Goal: Task Accomplishment & Management: Manage account settings

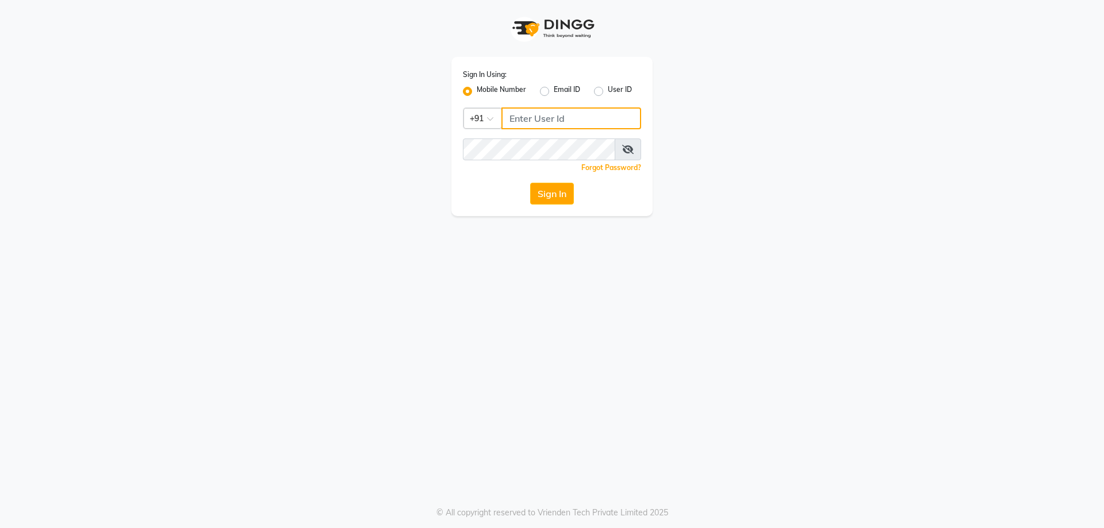
type input "8141818414"
drag, startPoint x: 562, startPoint y: 195, endPoint x: 543, endPoint y: 226, distance: 36.7
click at [562, 194] on button "Sign In" at bounding box center [552, 194] width 44 height 22
type input "8141818414"
click at [571, 191] on button "Sign In" at bounding box center [552, 194] width 44 height 22
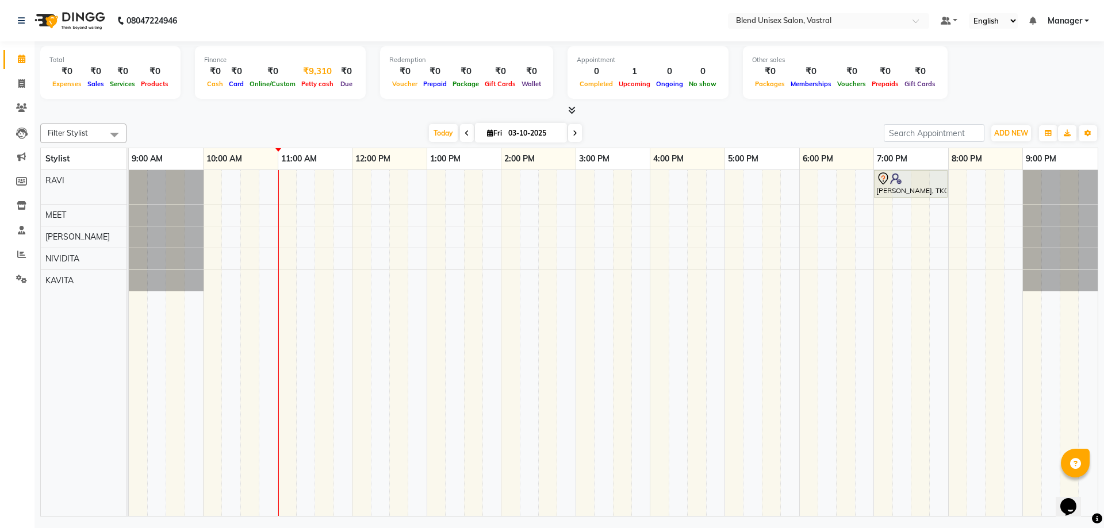
click at [317, 76] on div "₹9,310" at bounding box center [317, 71] width 38 height 13
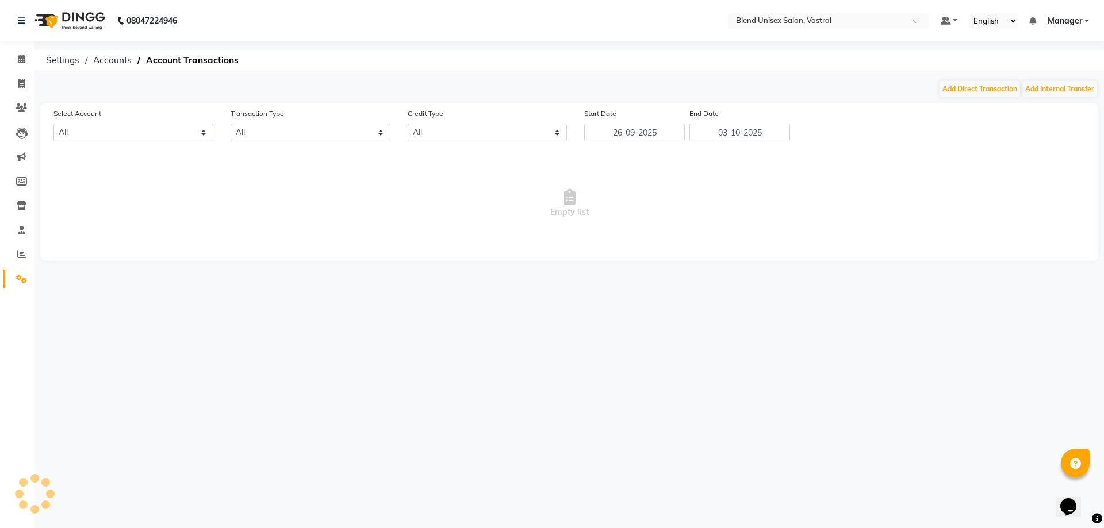
select select "8356"
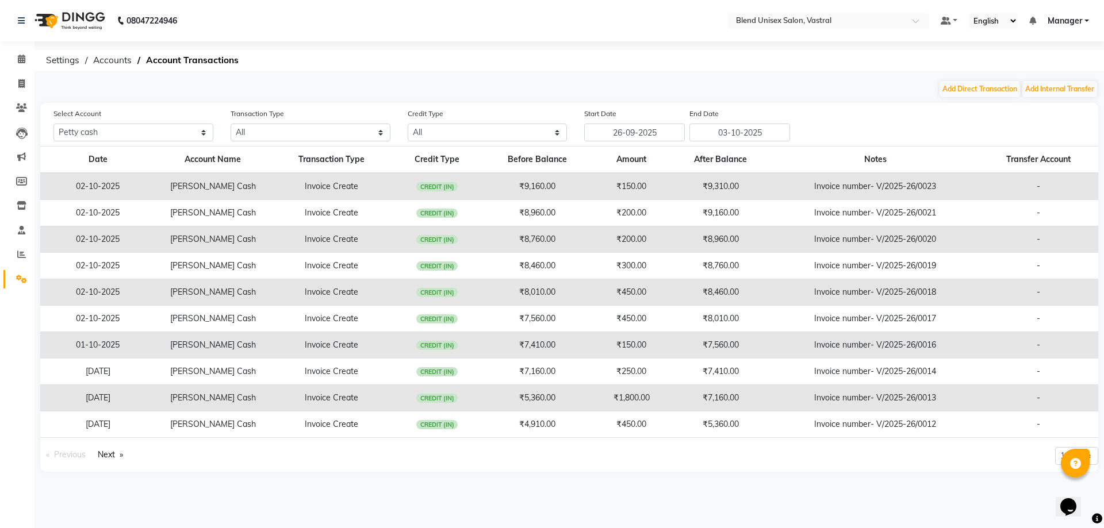
click at [462, 51] on ol "Settings Accounts Account Transactions" at bounding box center [567, 60] width 1054 height 21
click at [20, 58] on icon at bounding box center [21, 59] width 7 height 9
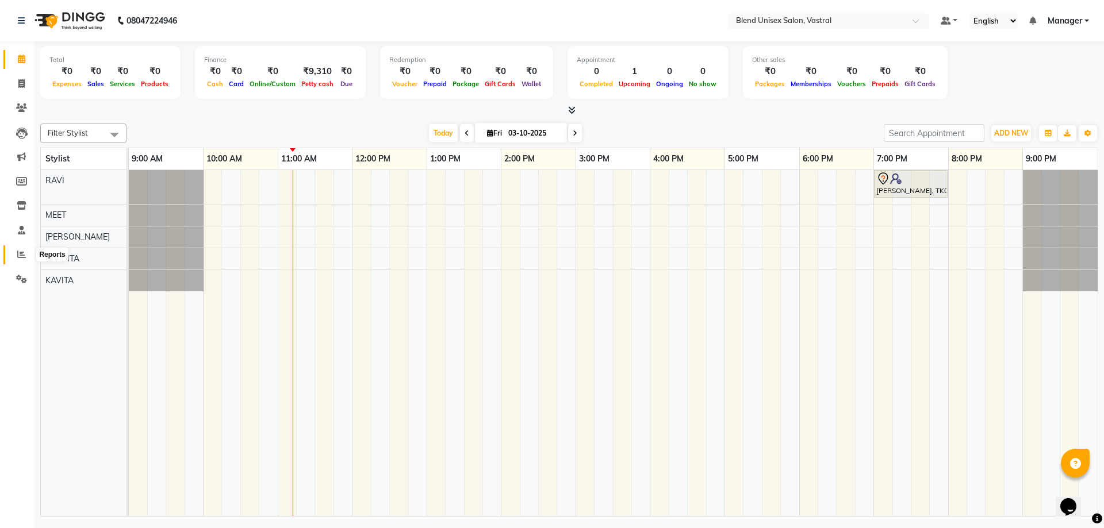
click at [19, 251] on icon at bounding box center [21, 254] width 9 height 9
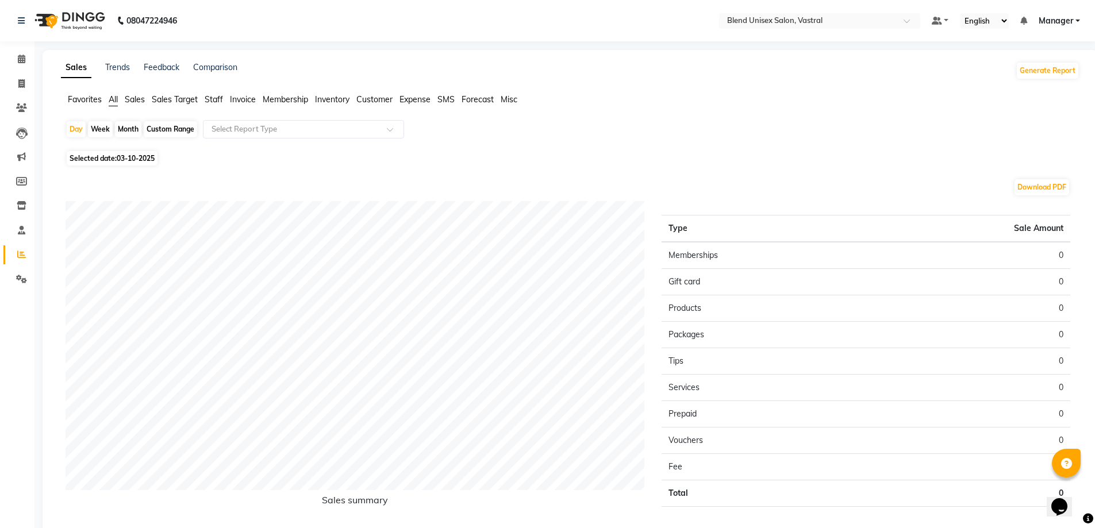
click at [101, 126] on div "Week" at bounding box center [100, 129] width 25 height 16
select select "10"
select select "2025"
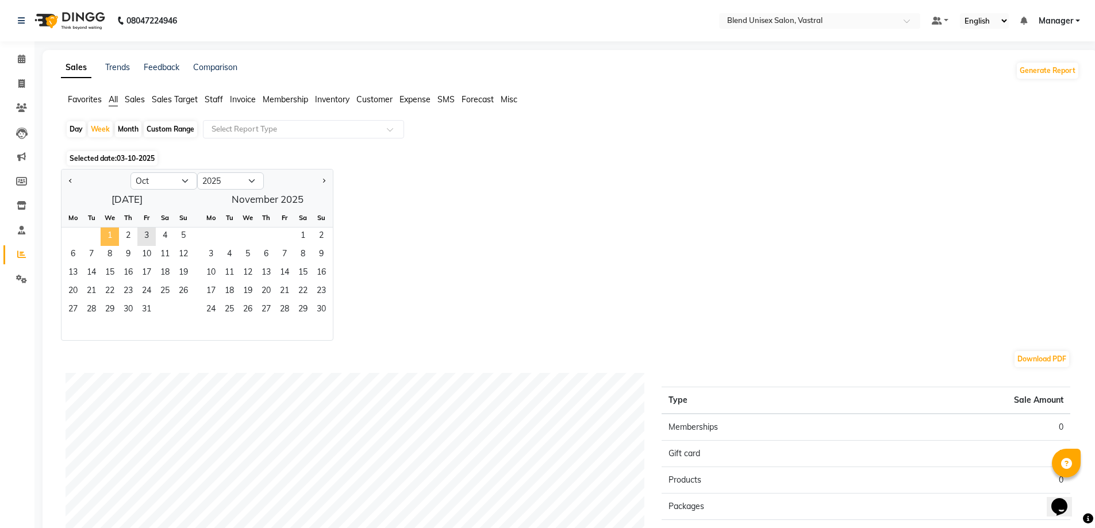
click at [109, 230] on span "1" at bounding box center [110, 237] width 18 height 18
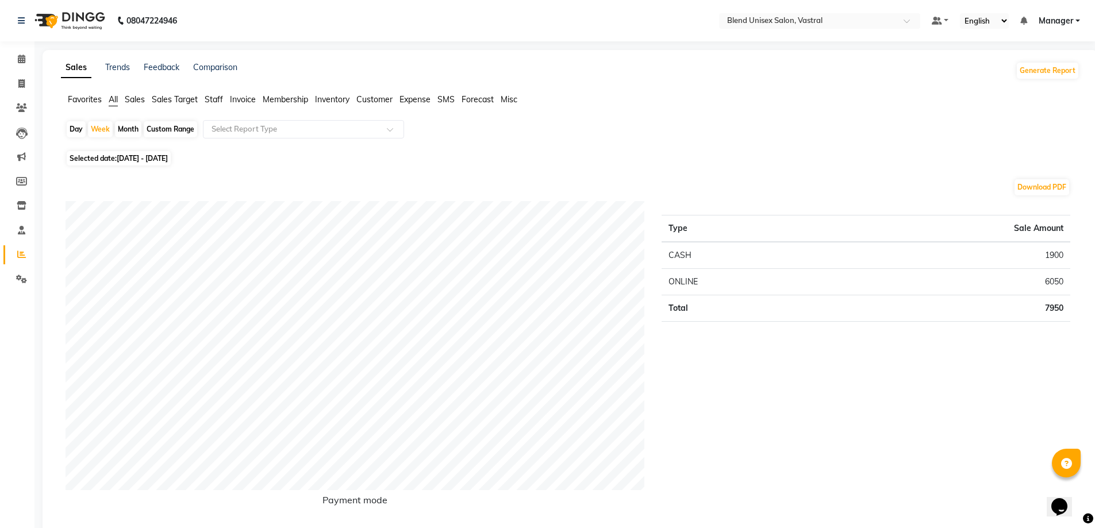
click at [129, 130] on div "Month" at bounding box center [128, 129] width 26 height 16
select select "10"
select select "2025"
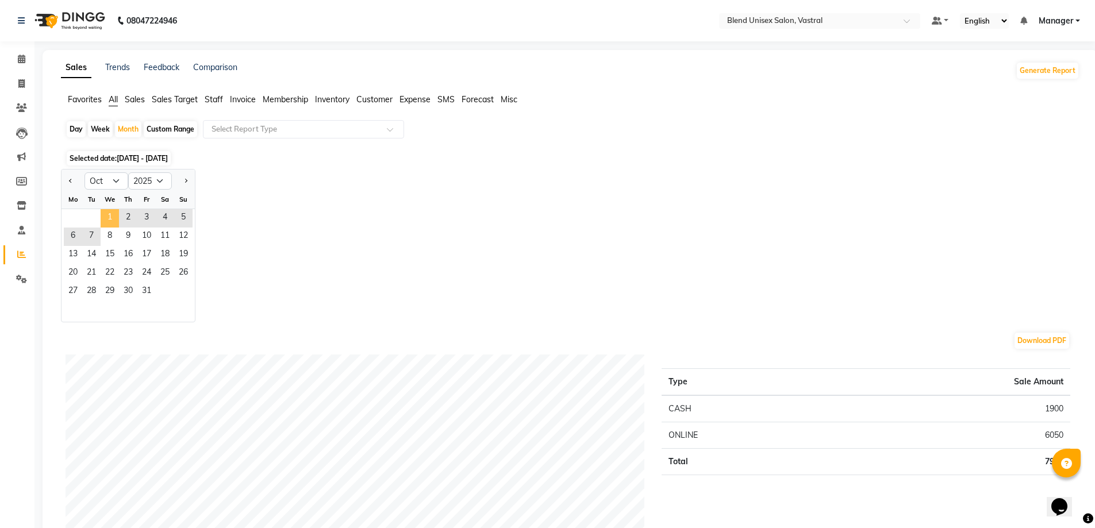
click at [110, 213] on span "1" at bounding box center [110, 218] width 18 height 18
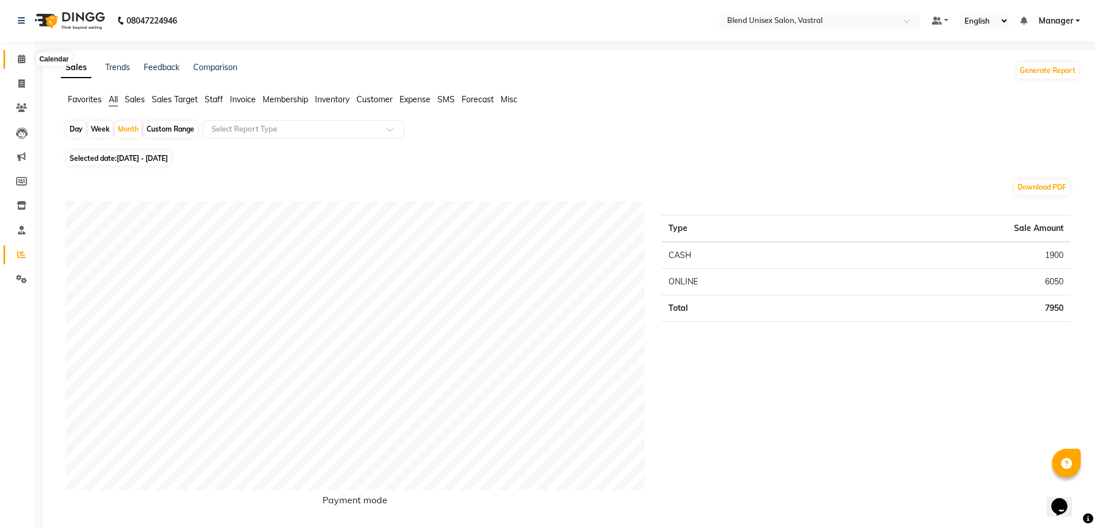
drag, startPoint x: 20, startPoint y: 60, endPoint x: 32, endPoint y: 33, distance: 28.8
click at [21, 60] on icon at bounding box center [21, 59] width 7 height 9
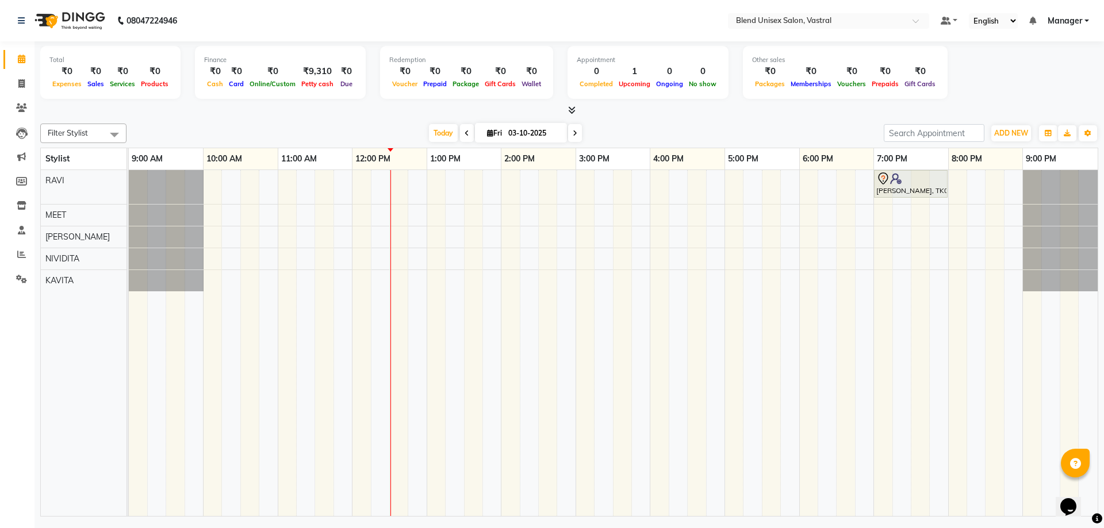
click at [67, 75] on div "₹0" at bounding box center [66, 71] width 35 height 13
click at [27, 256] on span at bounding box center [21, 254] width 20 height 13
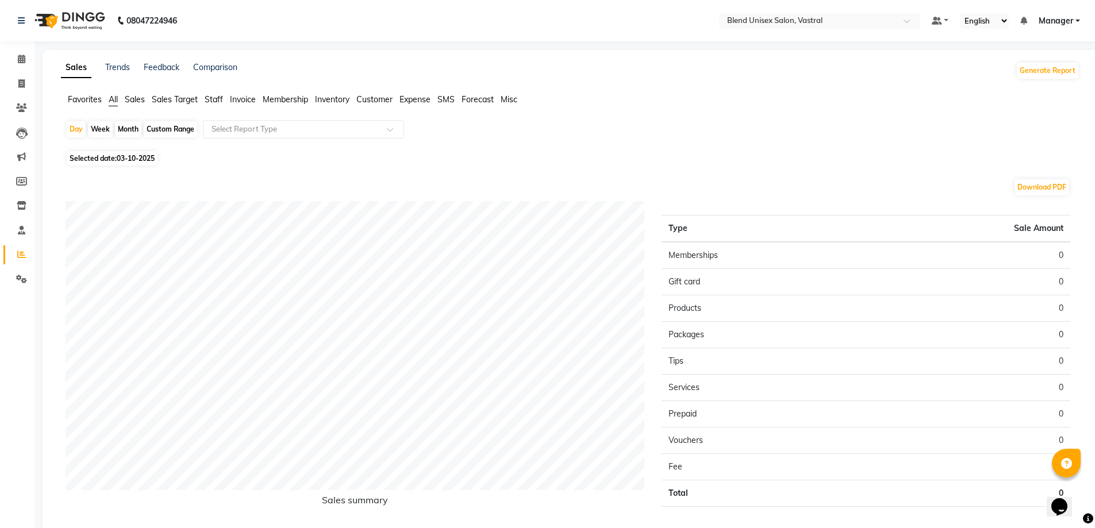
click at [132, 131] on div "Month" at bounding box center [128, 129] width 26 height 16
select select "10"
select select "2025"
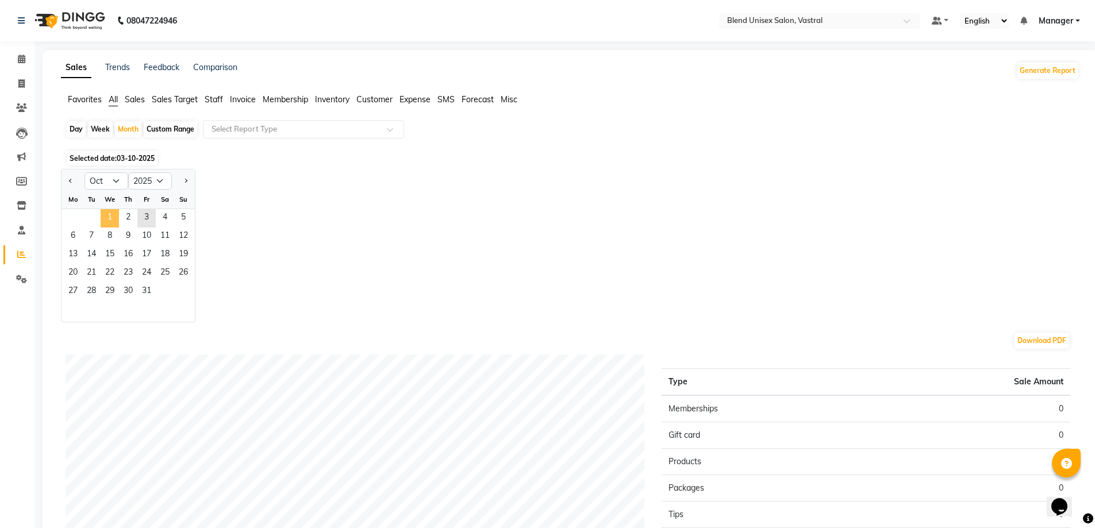
click at [110, 213] on span "1" at bounding box center [110, 218] width 18 height 18
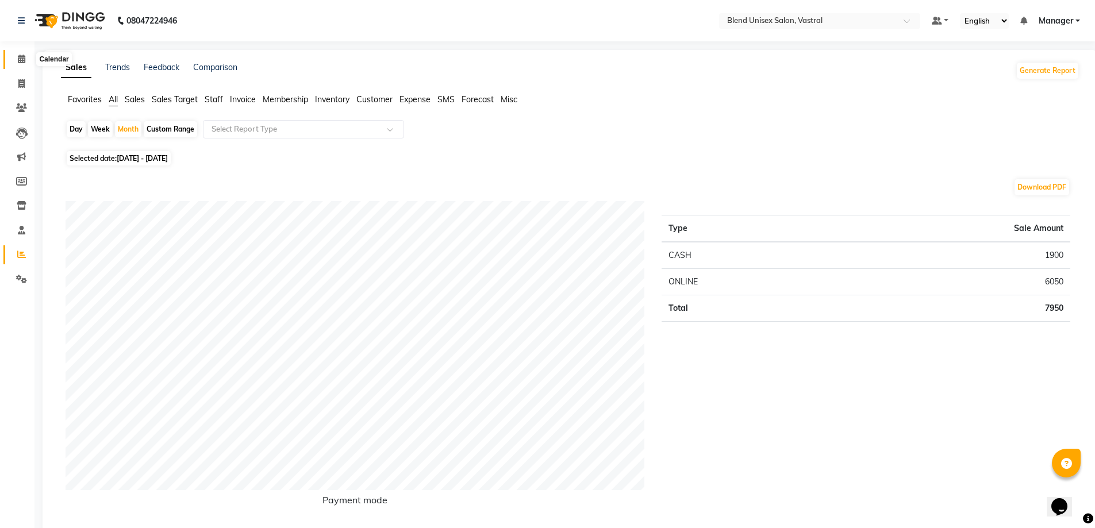
click at [17, 57] on span at bounding box center [21, 59] width 20 height 13
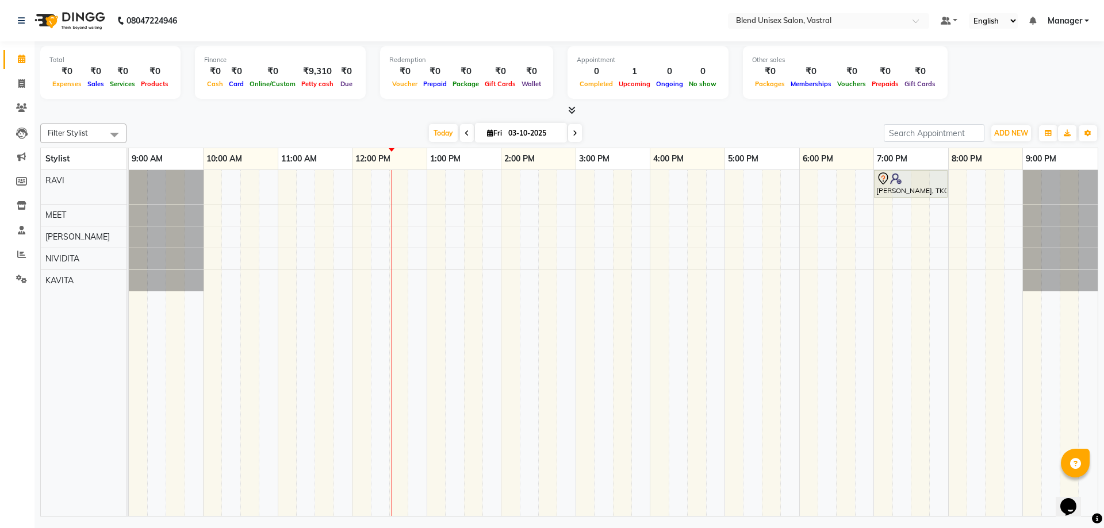
click at [20, 244] on ul "Calendar Invoice Clients Leads Marketing Members Inventory Staff Reports Settin…" at bounding box center [17, 172] width 34 height 250
click at [22, 253] on icon at bounding box center [21, 254] width 9 height 9
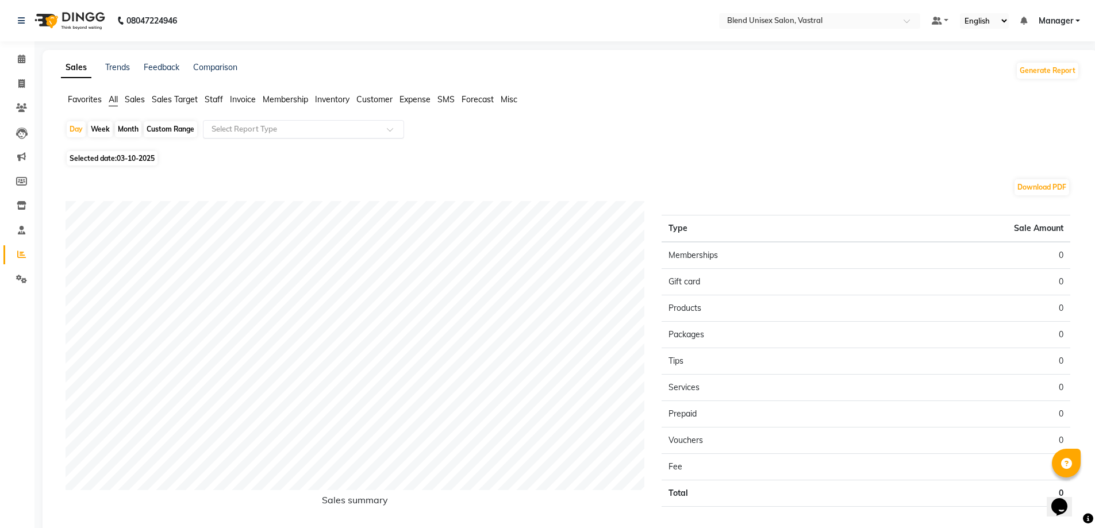
click at [241, 135] on input "text" at bounding box center [292, 129] width 166 height 11
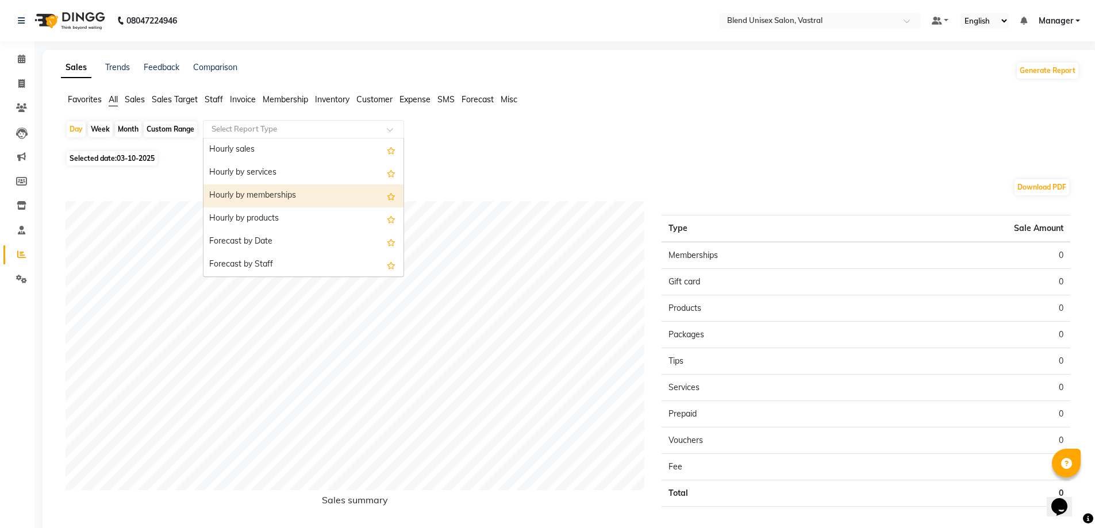
click at [522, 162] on div "Selected date: 03-10-2025" at bounding box center [573, 158] width 1014 height 12
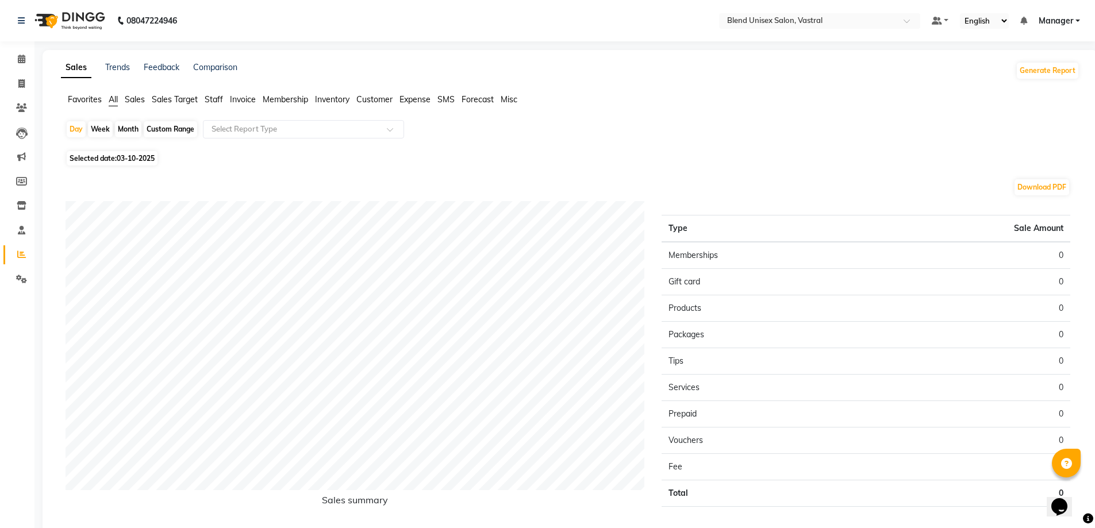
click at [407, 94] on li "Expense" at bounding box center [414, 100] width 31 height 12
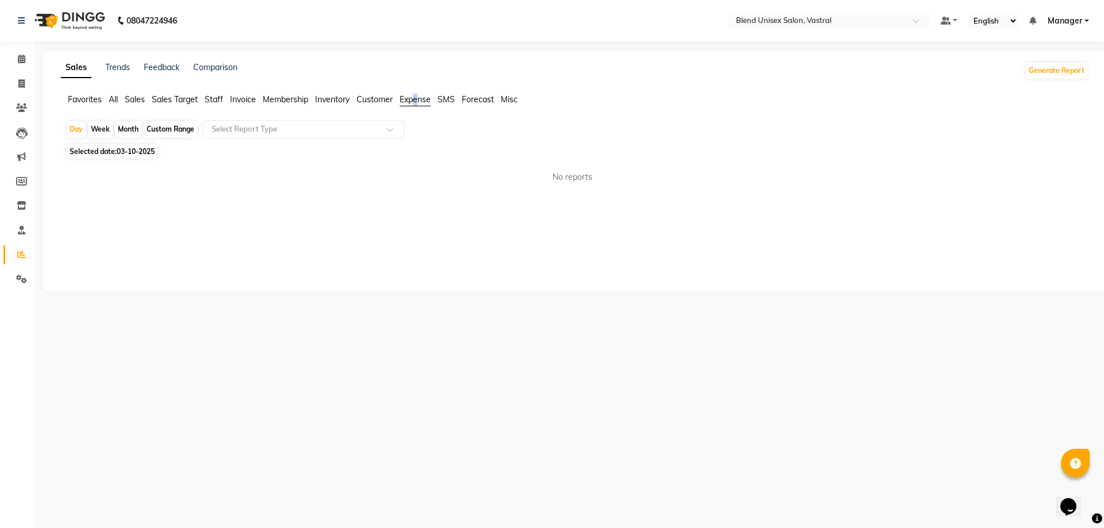
click at [417, 99] on span "Expense" at bounding box center [414, 99] width 31 height 10
click at [417, 100] on span "Expense" at bounding box center [414, 99] width 31 height 10
click at [416, 102] on span "Expense" at bounding box center [414, 99] width 31 height 10
click at [116, 69] on link "Trends" at bounding box center [117, 67] width 25 height 10
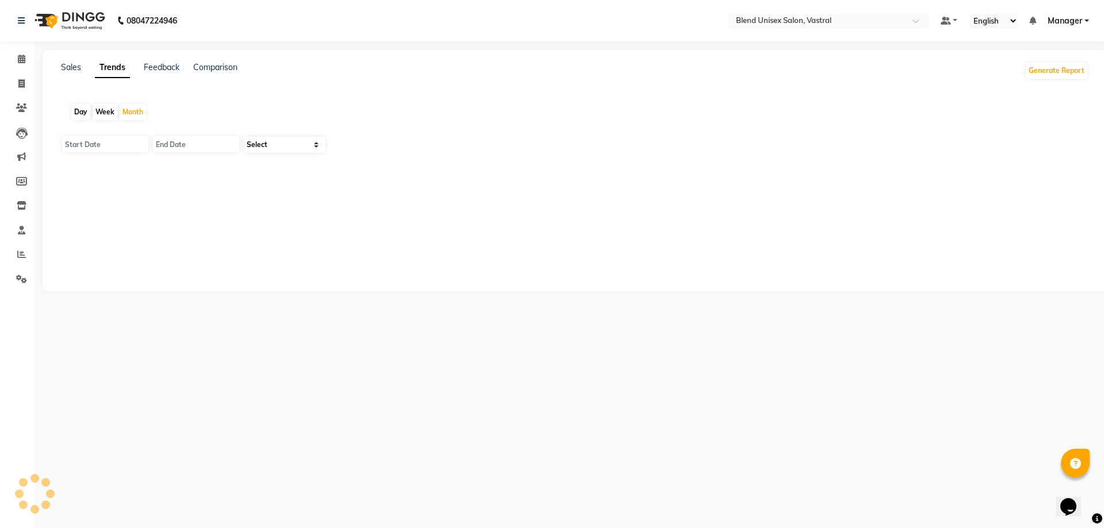
type input "01-10-2025"
type input "[DATE]"
select select "by_client"
click at [212, 70] on link "Comparison" at bounding box center [215, 67] width 44 height 10
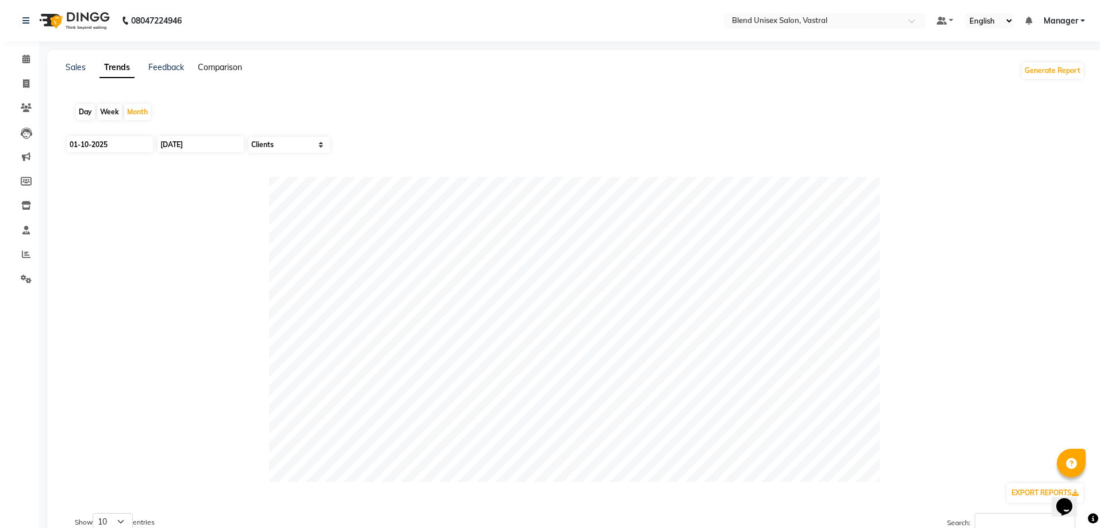
select select "single_date"
select select "single_date_dash"
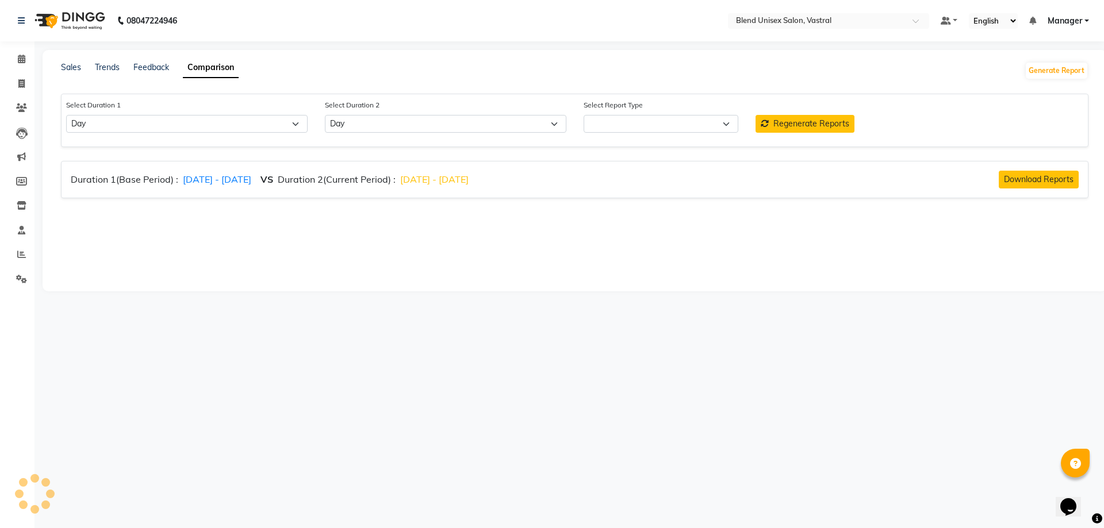
select select "comparison_report"
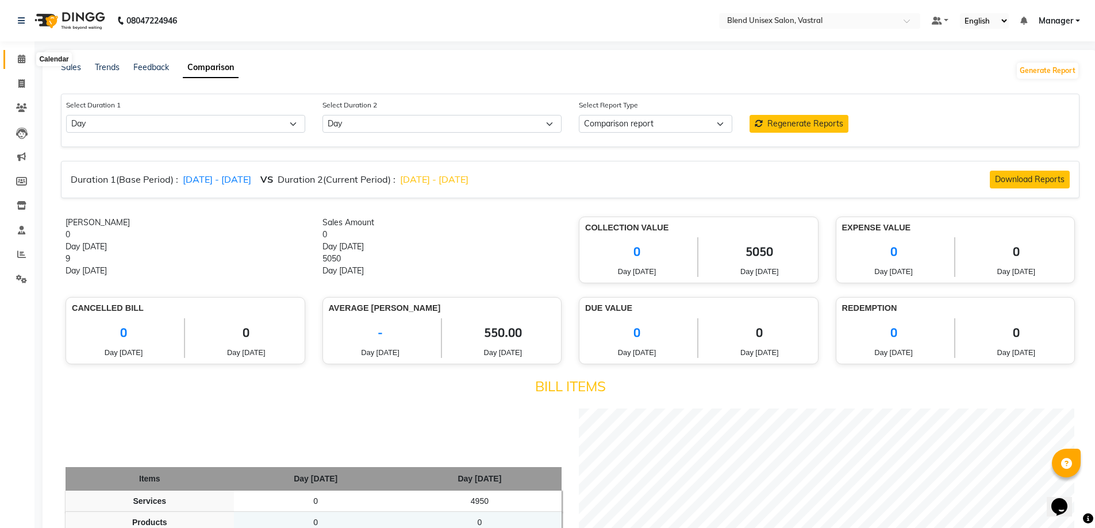
click at [18, 60] on icon at bounding box center [21, 59] width 7 height 9
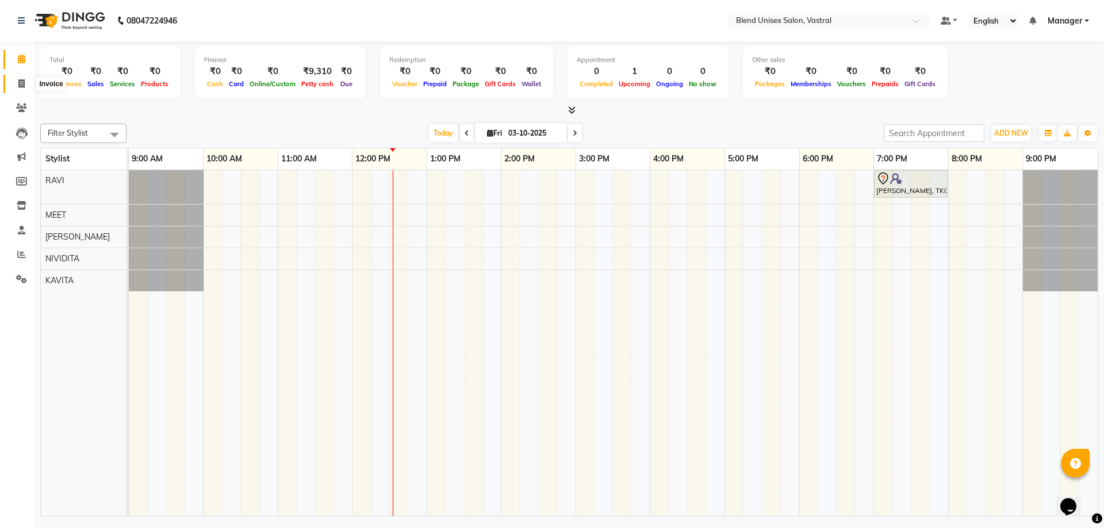
click at [25, 85] on span at bounding box center [21, 84] width 20 height 13
select select "9095"
select select "service"
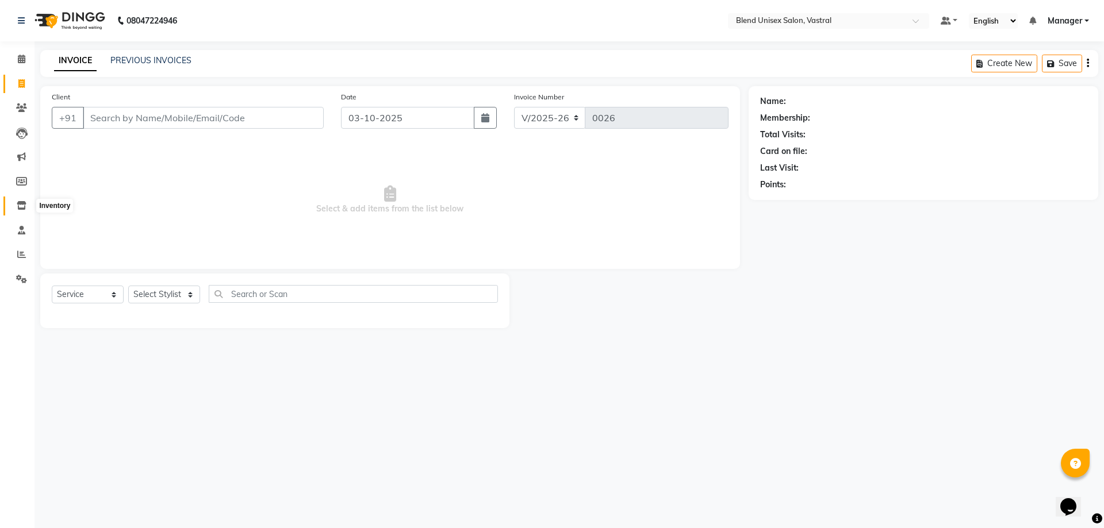
click at [14, 208] on span at bounding box center [21, 205] width 20 height 13
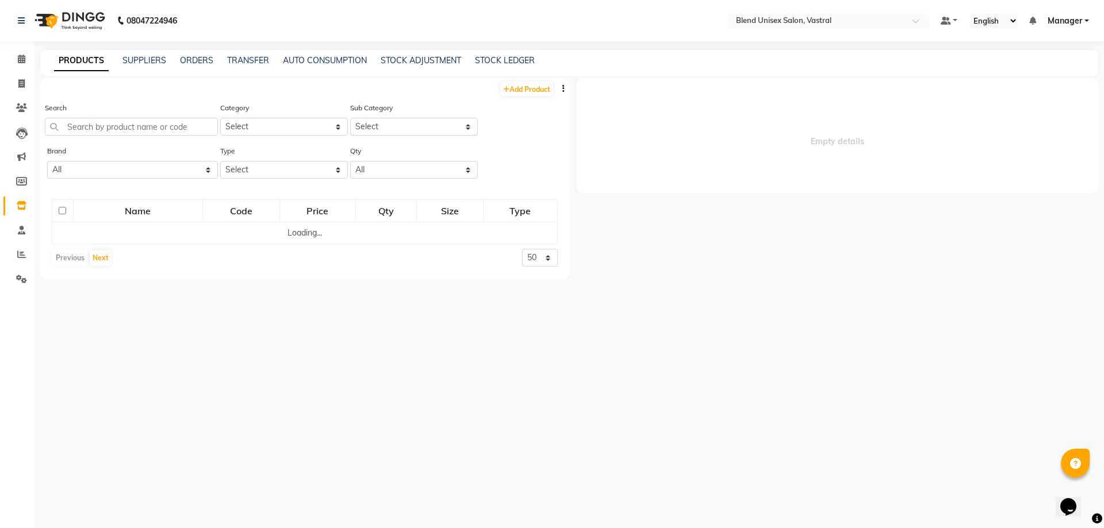
select select
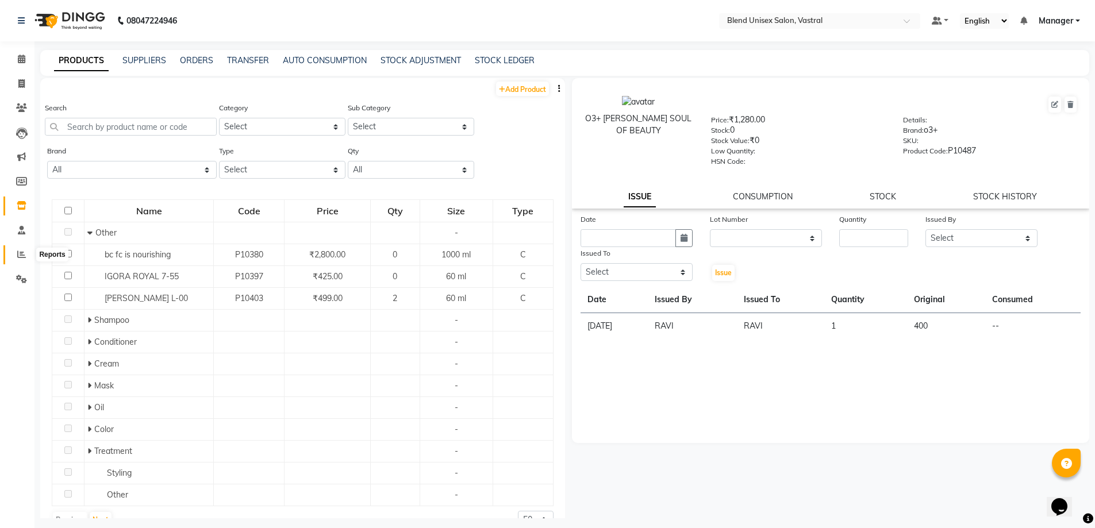
click at [18, 257] on span at bounding box center [21, 254] width 20 height 13
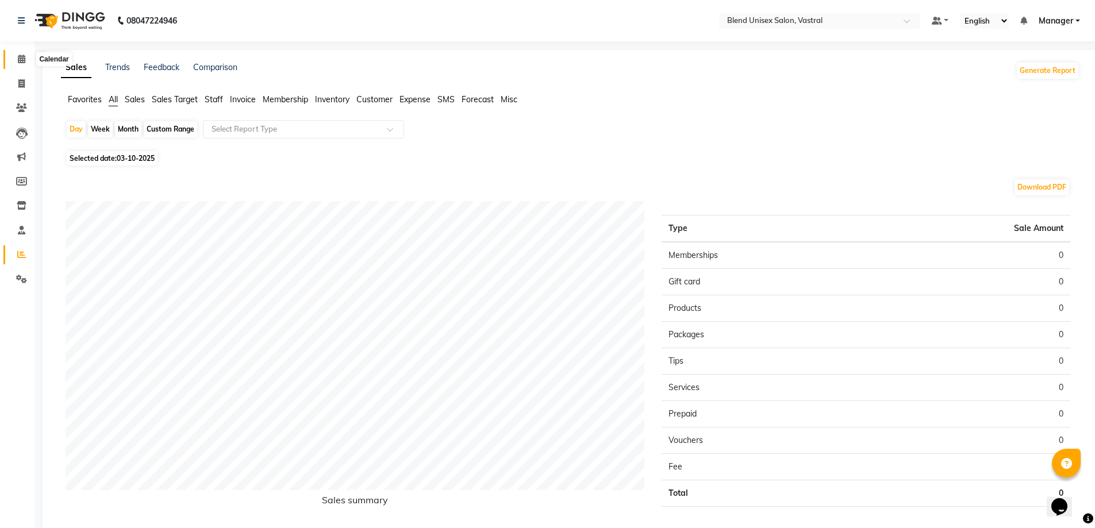
click at [23, 57] on icon at bounding box center [21, 59] width 7 height 9
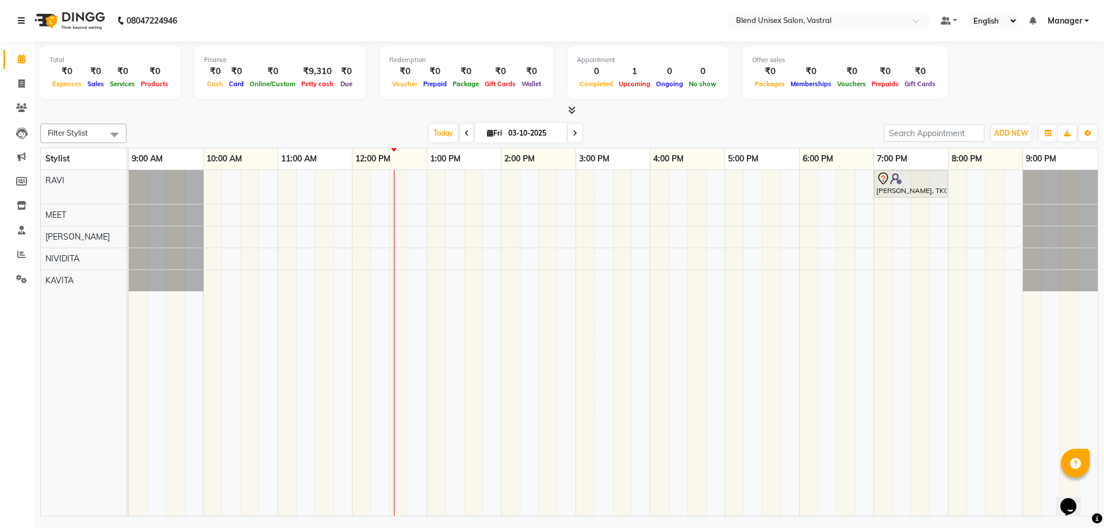
click at [20, 21] on div "08047224946" at bounding box center [97, 21] width 176 height 32
click at [20, 22] on icon at bounding box center [21, 21] width 7 height 8
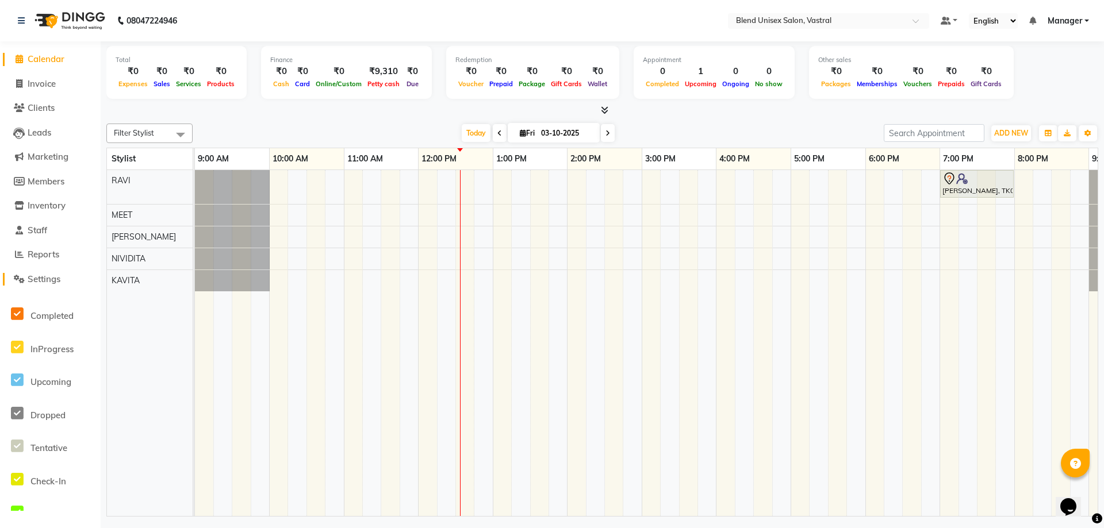
click at [52, 278] on span "Settings" at bounding box center [44, 279] width 33 height 11
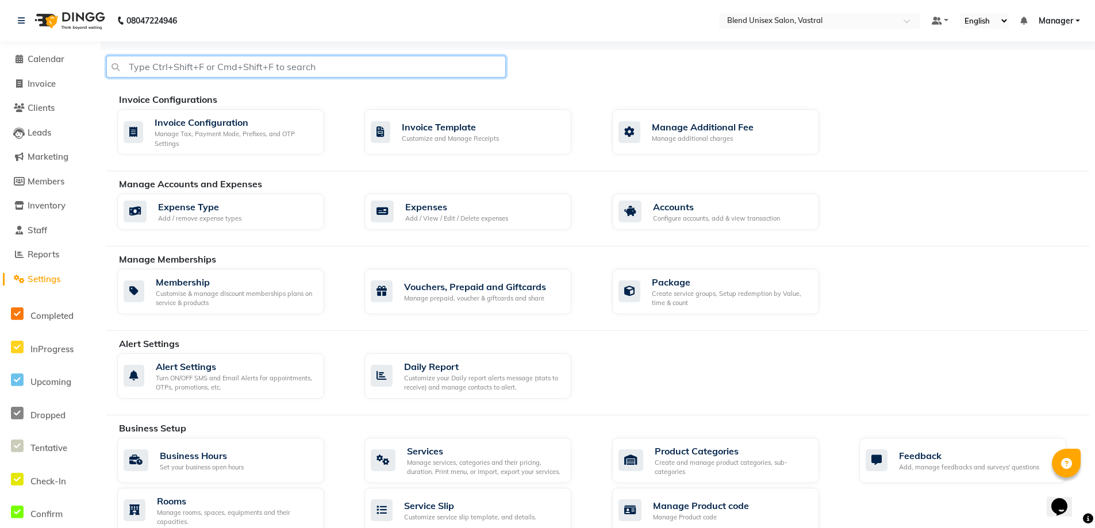
click at [260, 72] on input "text" at bounding box center [305, 67] width 399 height 22
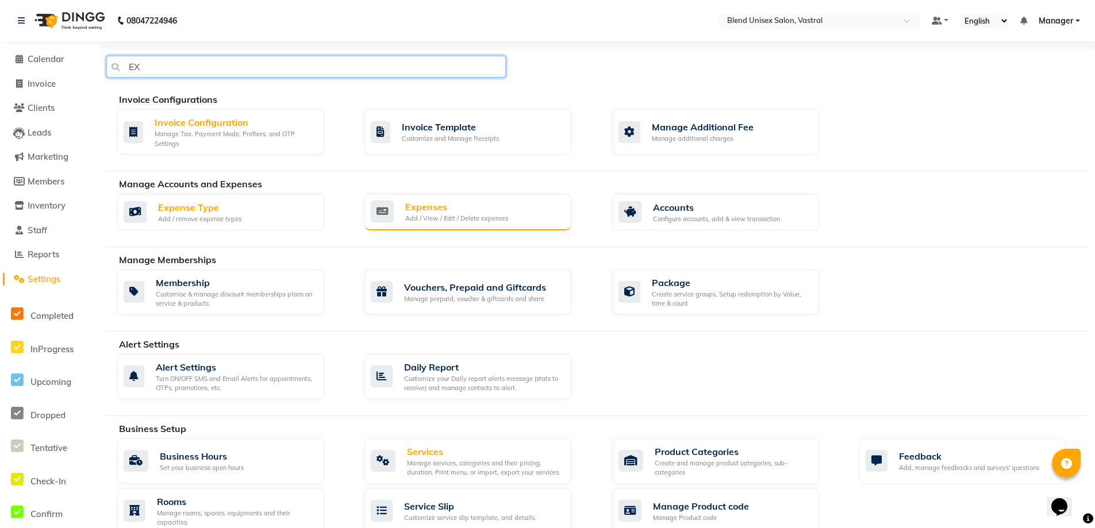
type input "EX"
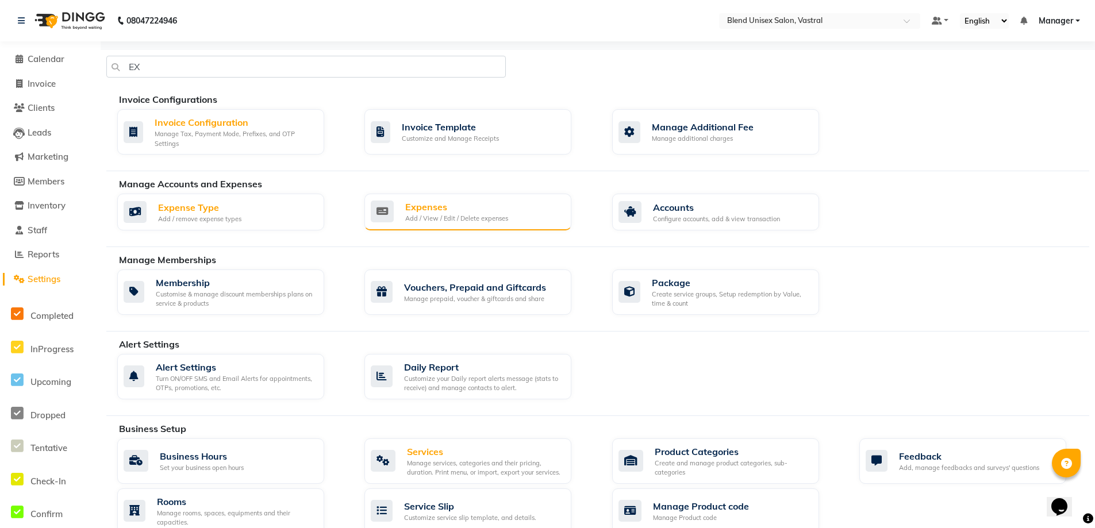
click at [465, 224] on div "Expenses Add / View / Edit / Delete expenses" at bounding box center [467, 212] width 207 height 37
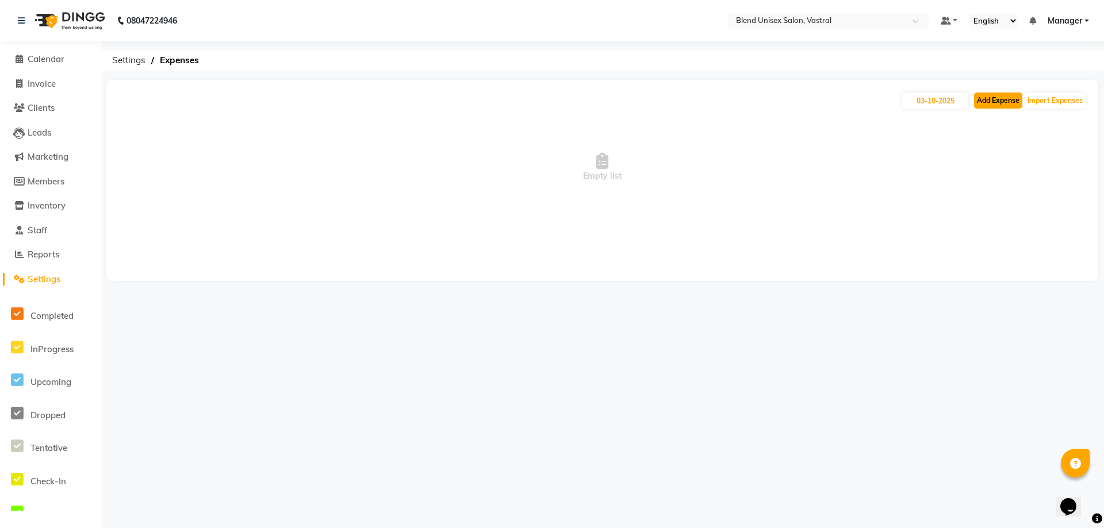
click at [988, 102] on button "Add Expense" at bounding box center [998, 101] width 48 height 16
select select "1"
select select "8356"
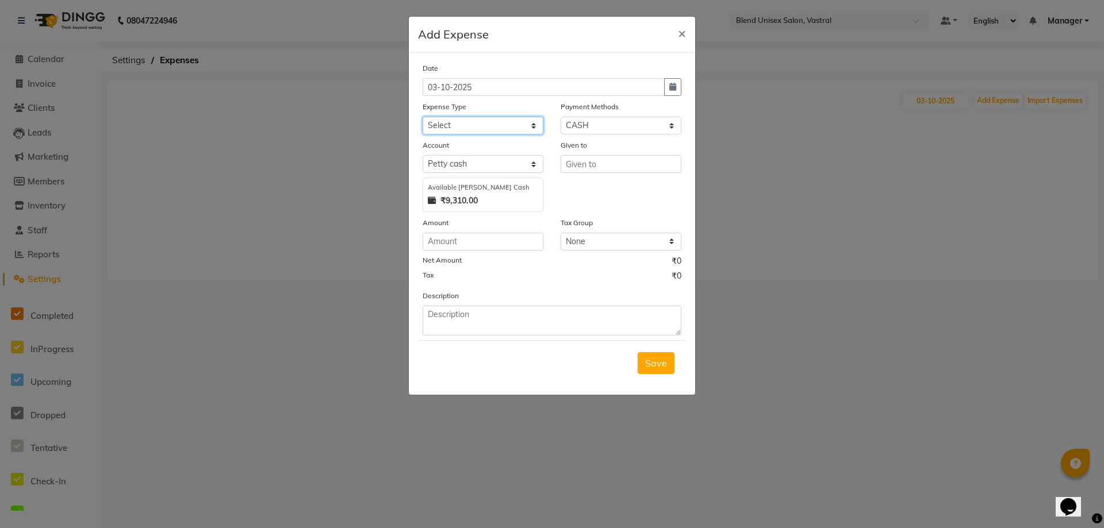
click at [503, 133] on select "Select Advance Salary Bank charges Car maintenance Cash transfer to bank Cash t…" at bounding box center [482, 126] width 121 height 18
click at [488, 124] on select "Select Advance Salary Bank charges Car maintenance Cash transfer to bank Cash t…" at bounding box center [482, 126] width 121 height 18
click at [681, 38] on span "×" at bounding box center [682, 32] width 8 height 17
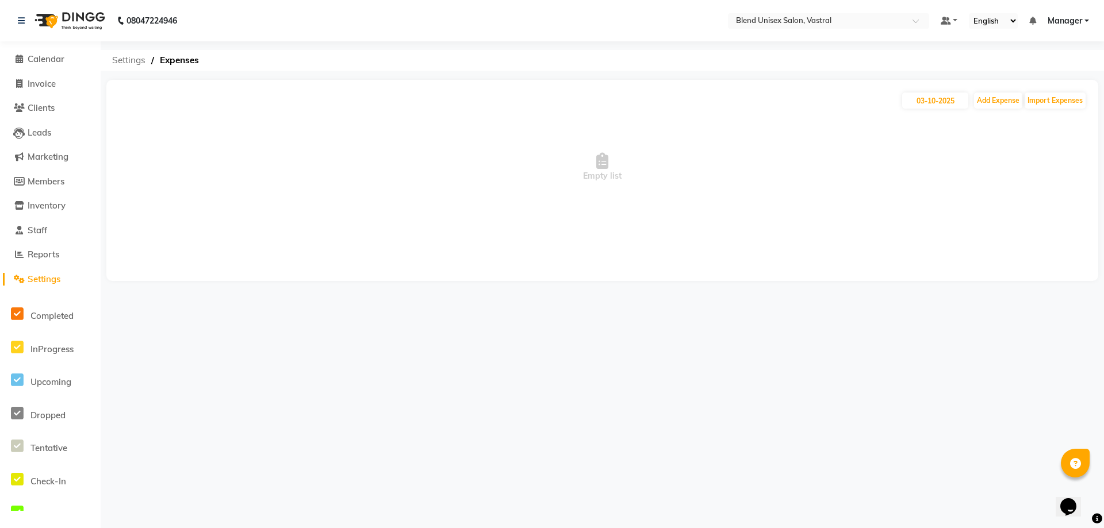
click at [125, 61] on span "Settings" at bounding box center [128, 60] width 45 height 21
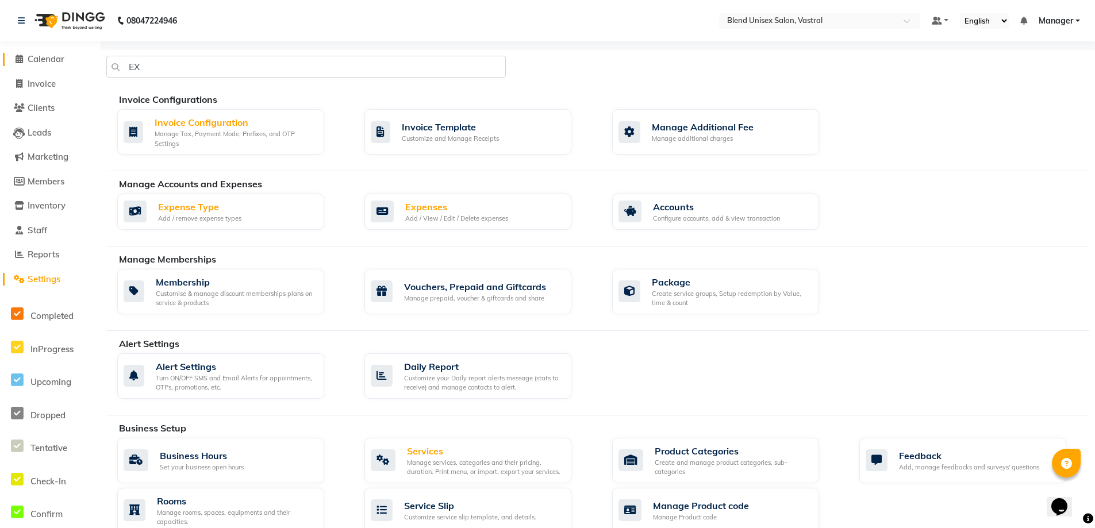
click at [45, 61] on span "Calendar" at bounding box center [46, 58] width 37 height 11
